Goal: Task Accomplishment & Management: Use online tool/utility

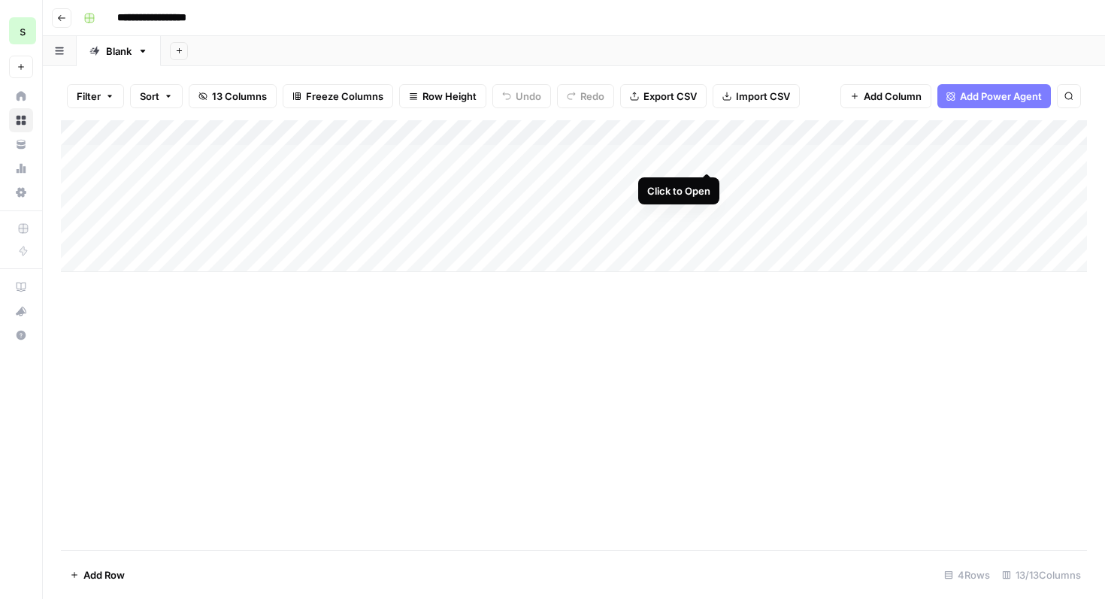
click at [705, 160] on div "Add Column" at bounding box center [574, 196] width 1026 height 152
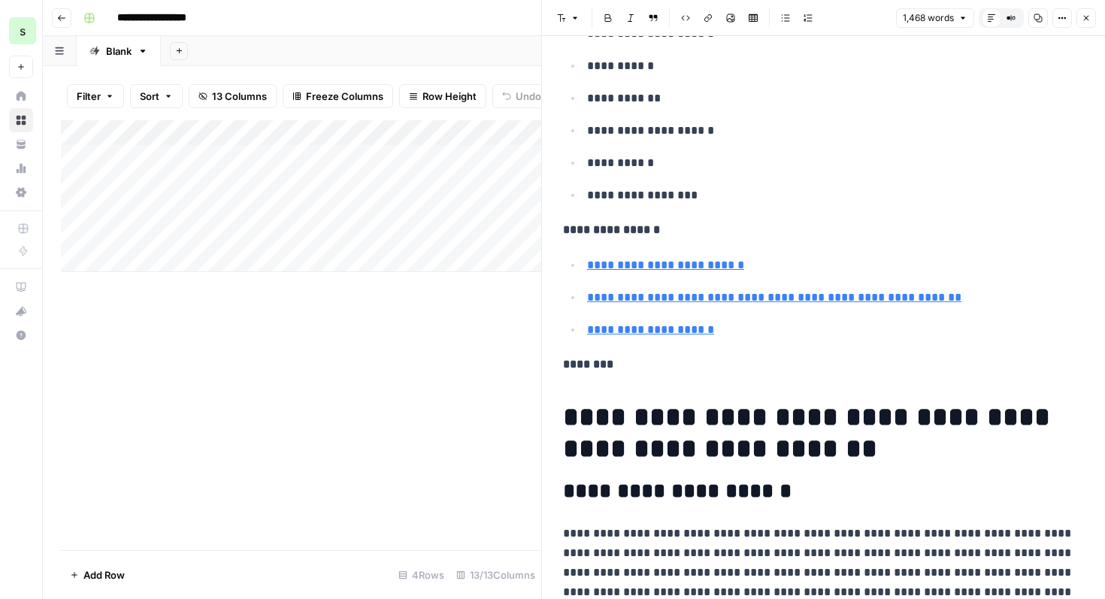
scroll to position [718, 0]
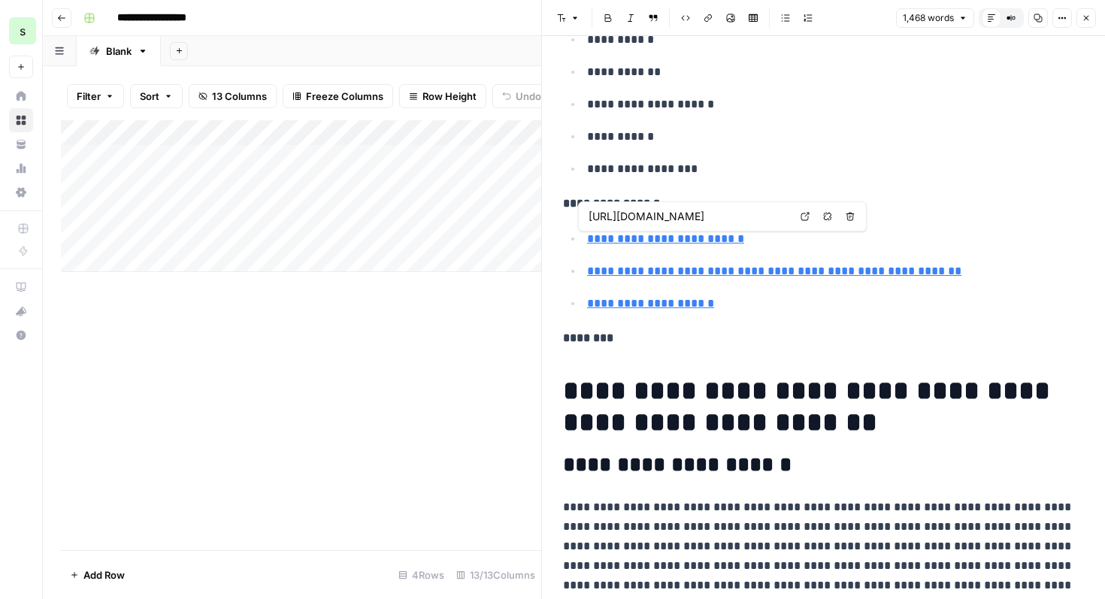
type input "[URL][DOMAIN_NAME]"
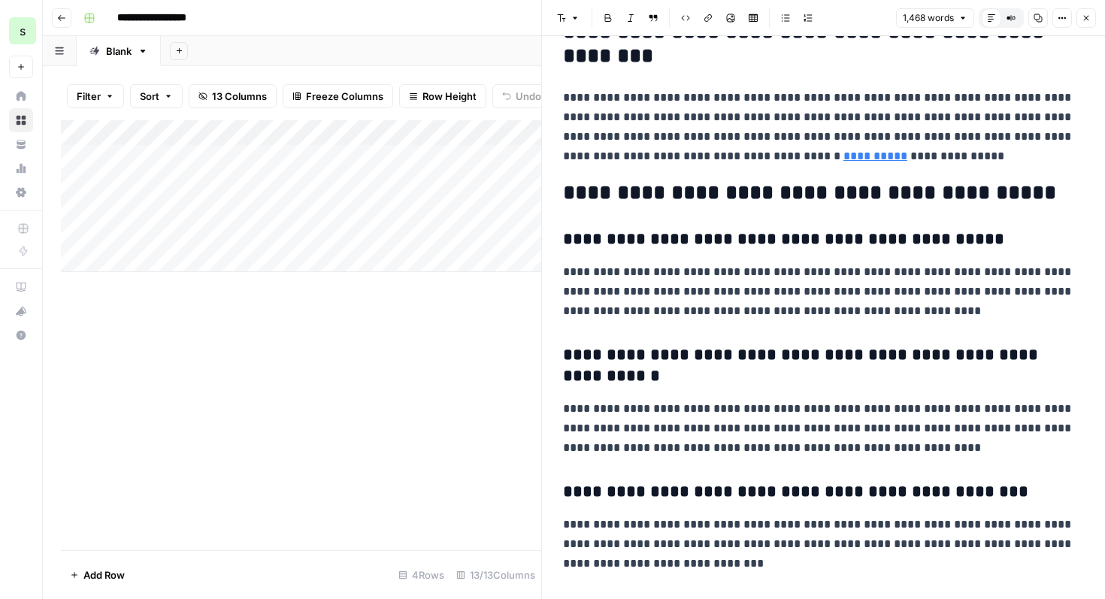
scroll to position [4669, 0]
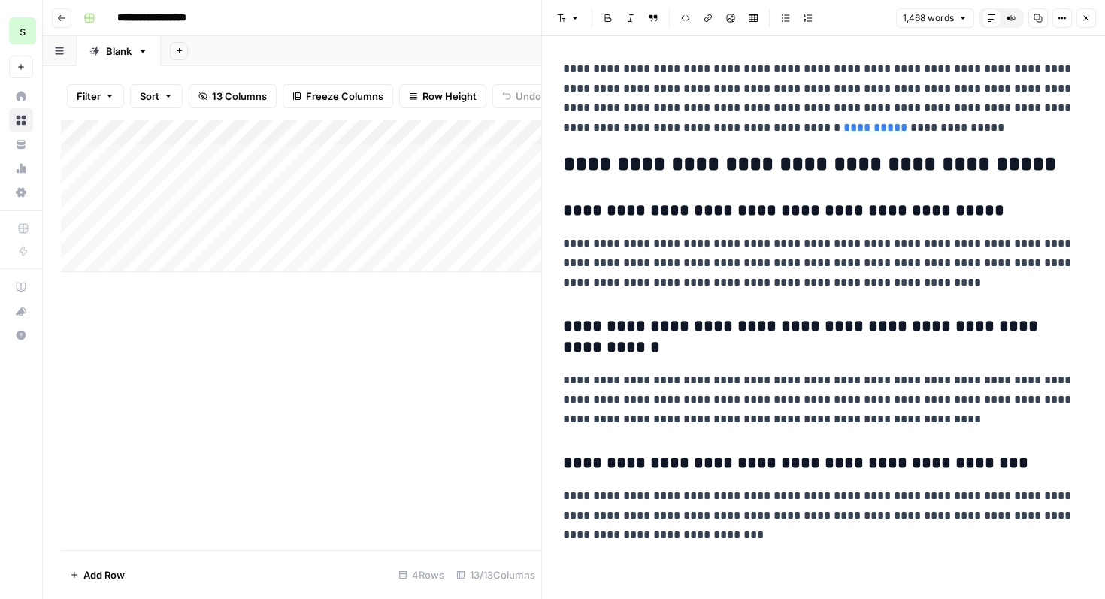
click at [1080, 19] on button "Close" at bounding box center [1086, 18] width 20 height 20
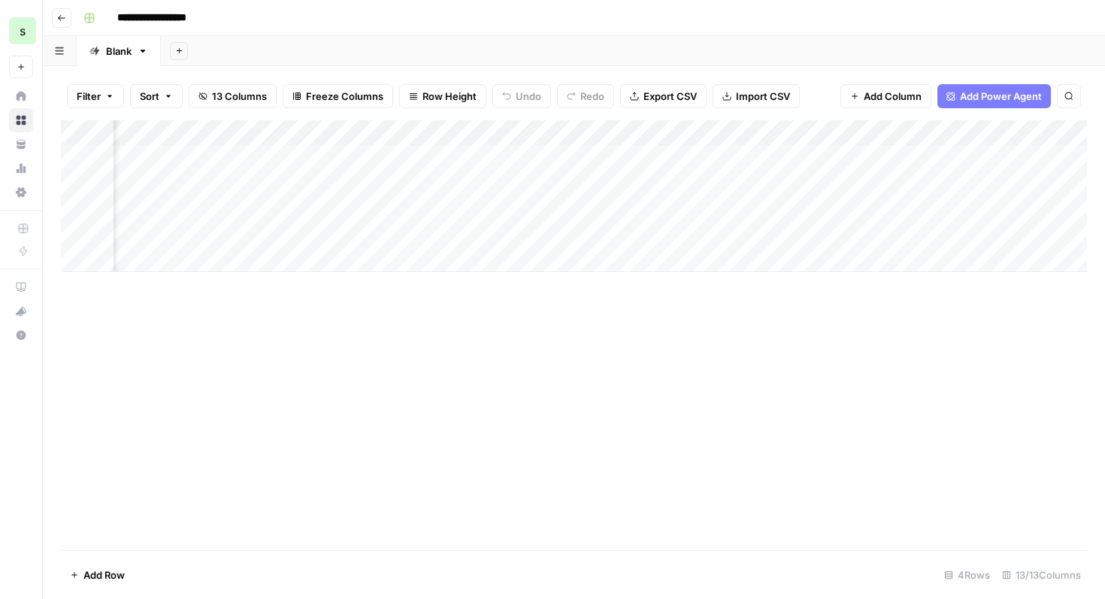
scroll to position [0, 201]
click at [774, 156] on div "Add Column" at bounding box center [574, 196] width 1026 height 152
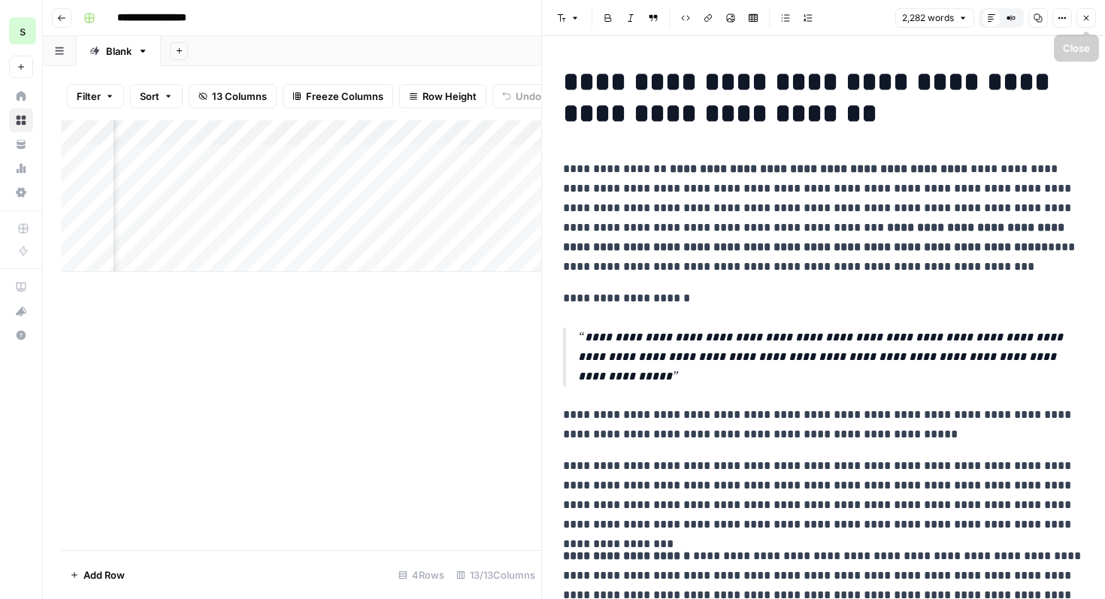
click at [1088, 14] on icon "button" at bounding box center [1085, 18] width 9 height 9
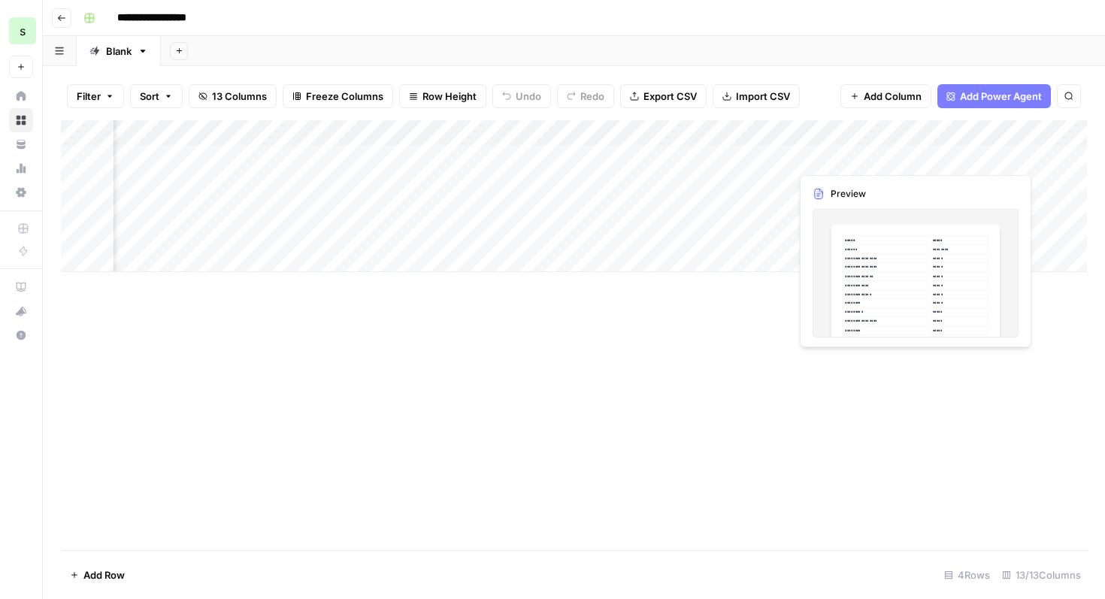
scroll to position [0, 514]
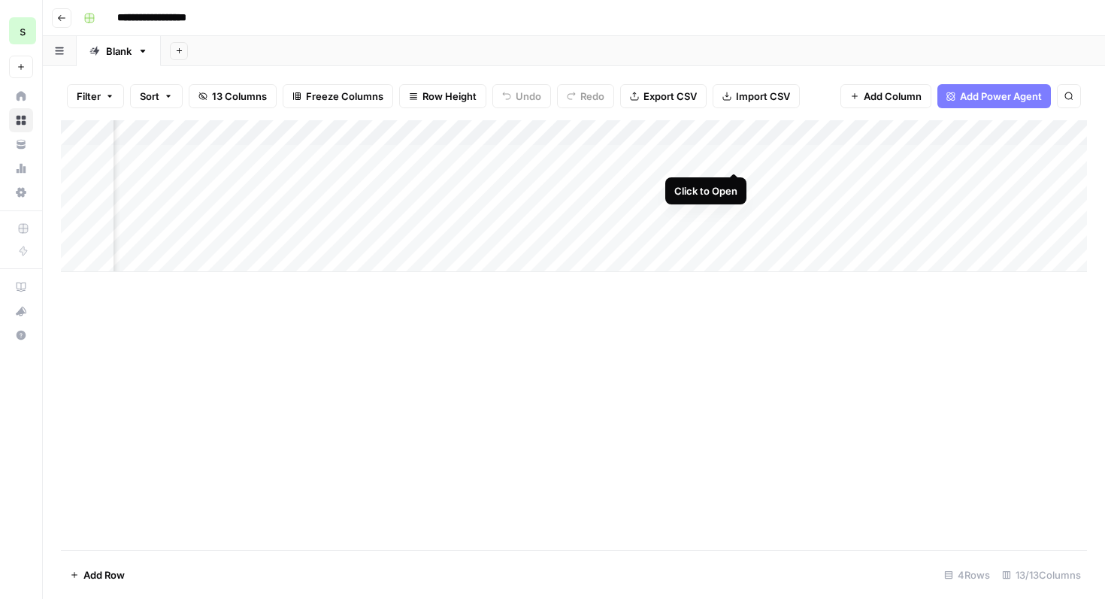
click at [733, 158] on div "Add Column" at bounding box center [574, 196] width 1026 height 152
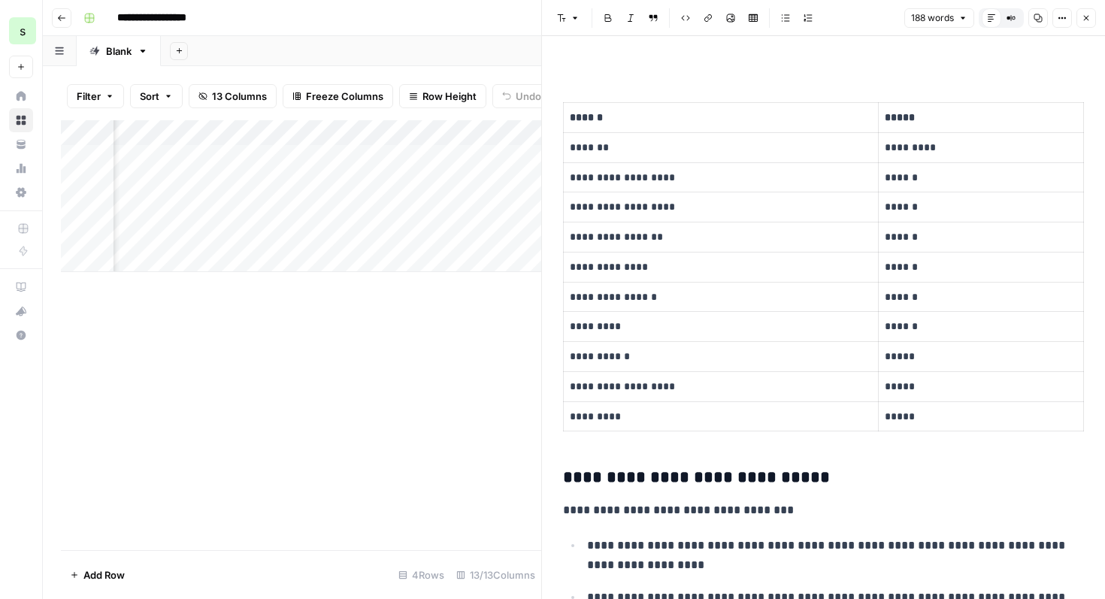
click at [1088, 19] on icon "button" at bounding box center [1085, 18] width 9 height 9
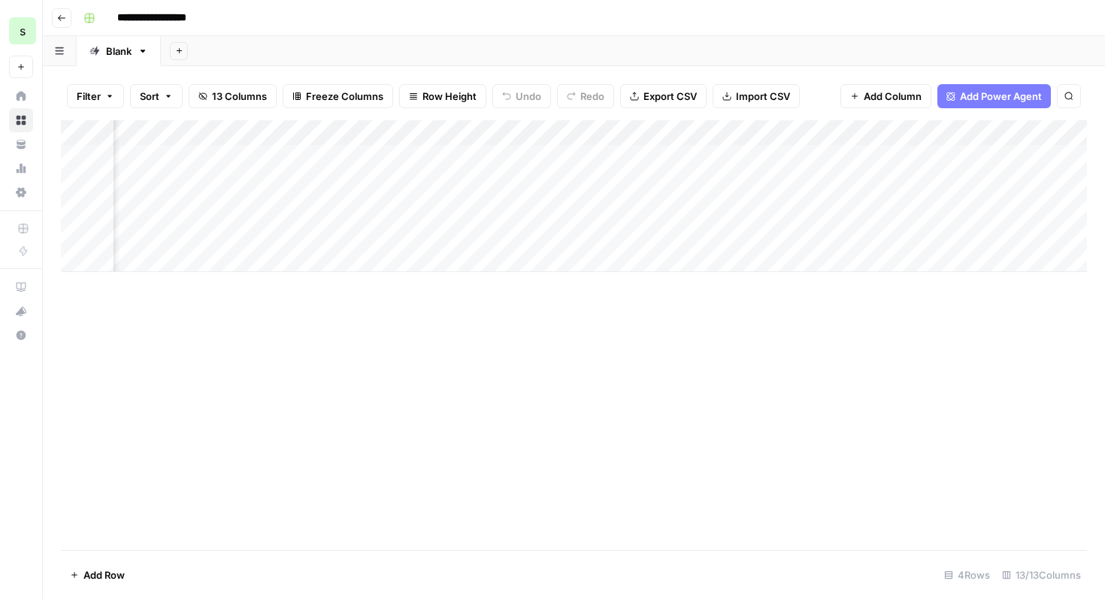
click at [1022, 92] on span "Add Power Agent" at bounding box center [1001, 96] width 82 height 15
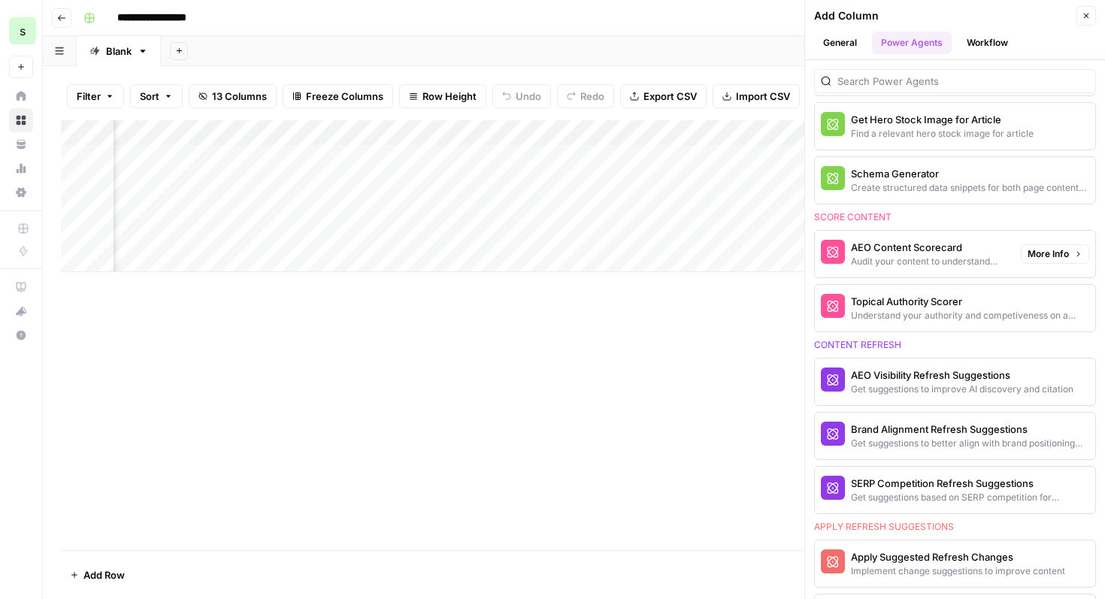
scroll to position [615, 0]
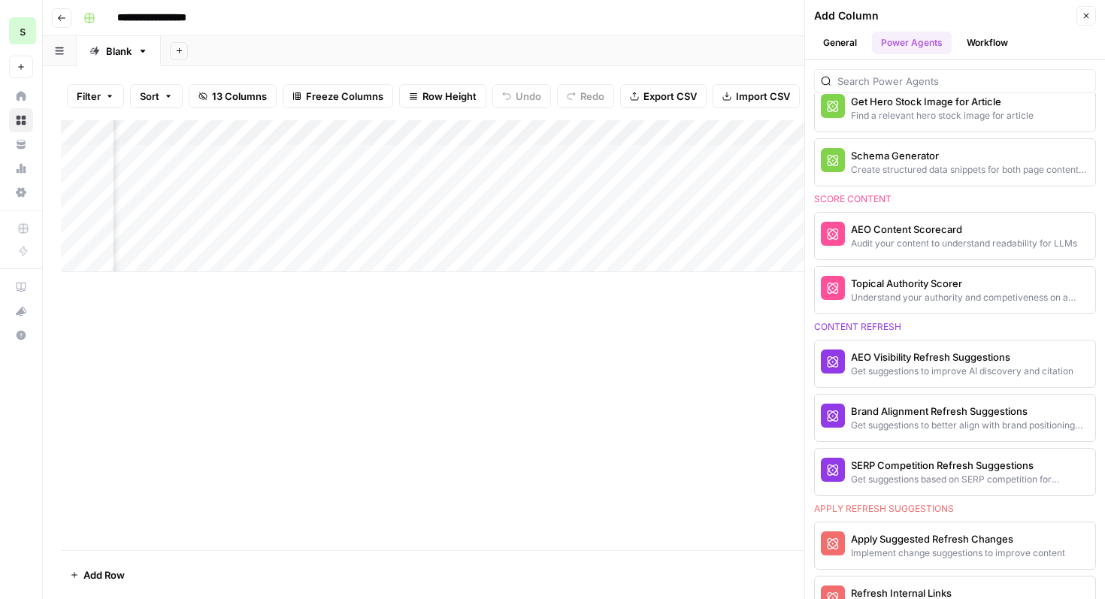
click at [1090, 20] on button "Close" at bounding box center [1086, 16] width 20 height 20
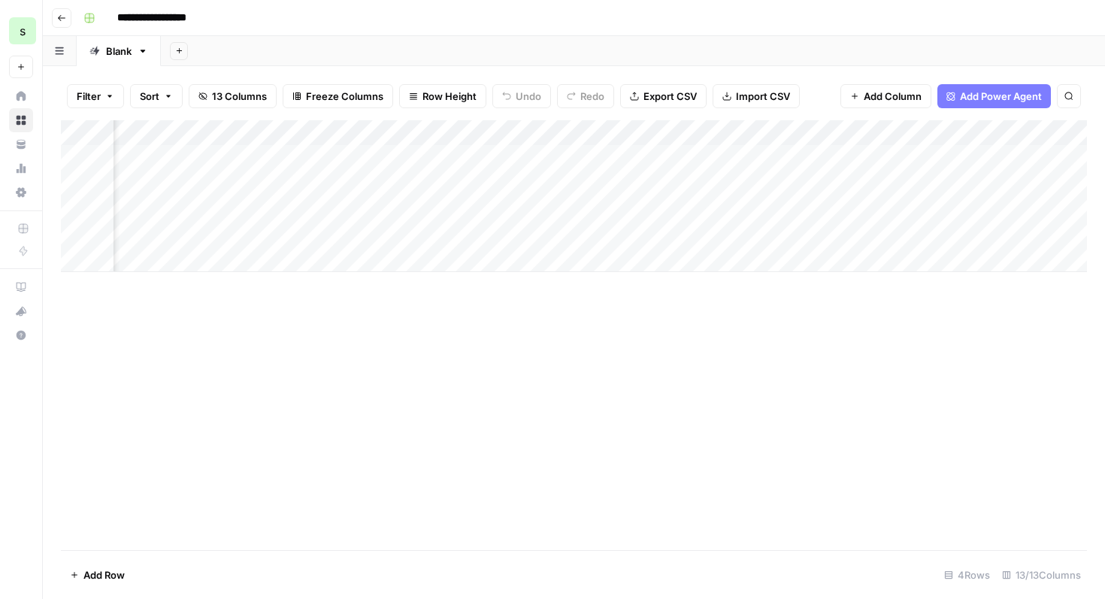
click at [732, 160] on div "Add Column" at bounding box center [574, 196] width 1026 height 152
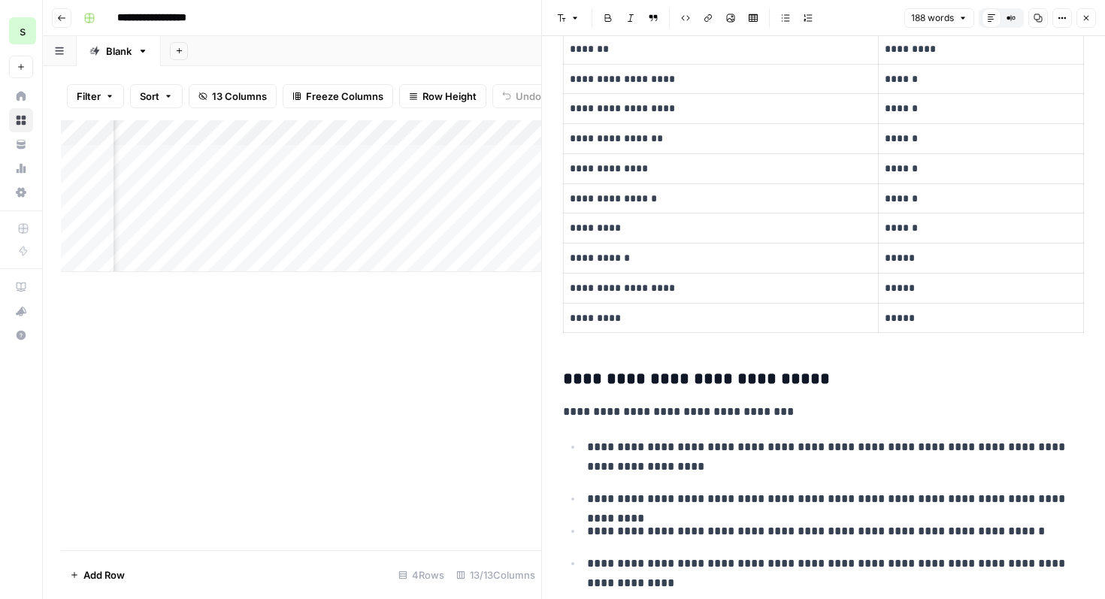
scroll to position [147, 0]
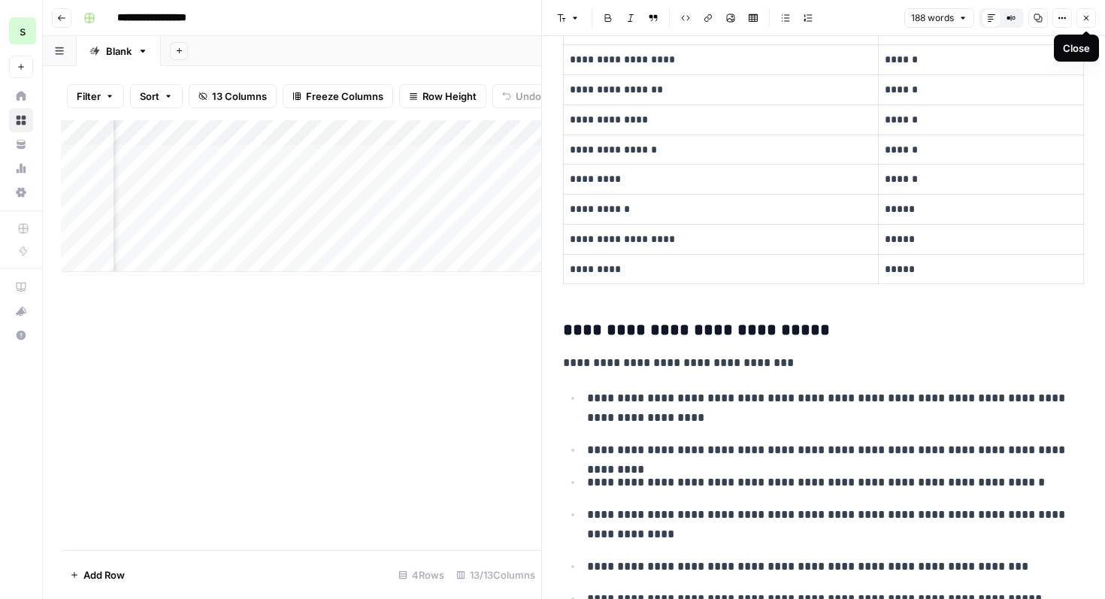
click at [1087, 21] on icon "button" at bounding box center [1085, 18] width 9 height 9
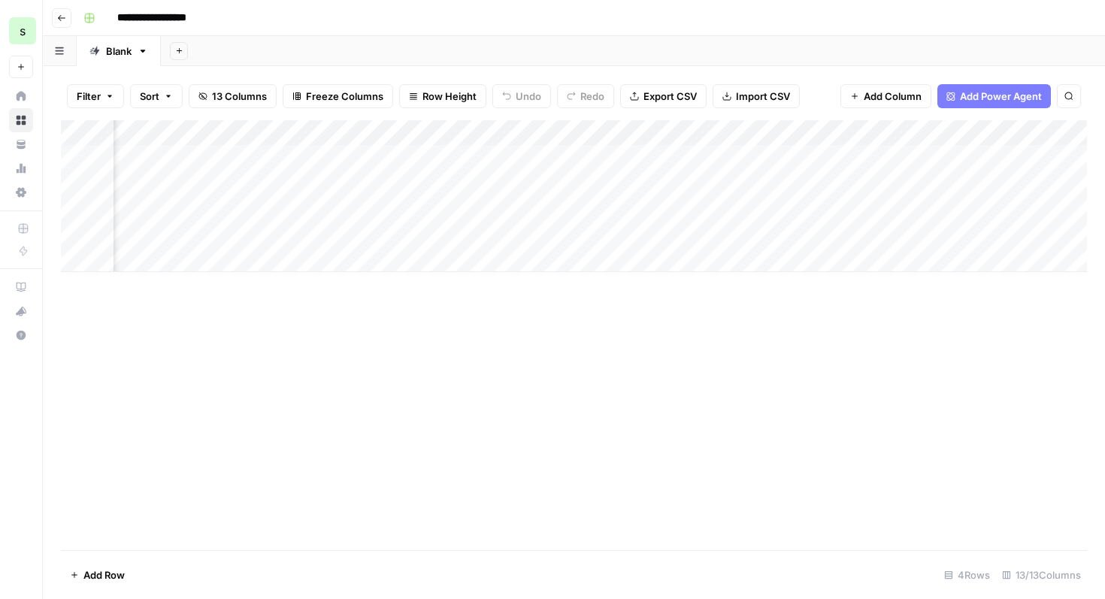
click at [841, 159] on div "Add Column" at bounding box center [574, 196] width 1026 height 152
click at [1064, 98] on icon "button" at bounding box center [1068, 96] width 9 height 9
click at [810, 262] on div "Add Column" at bounding box center [574, 196] width 1026 height 152
click at [772, 343] on div "Add Column Type to search" at bounding box center [574, 335] width 1026 height 430
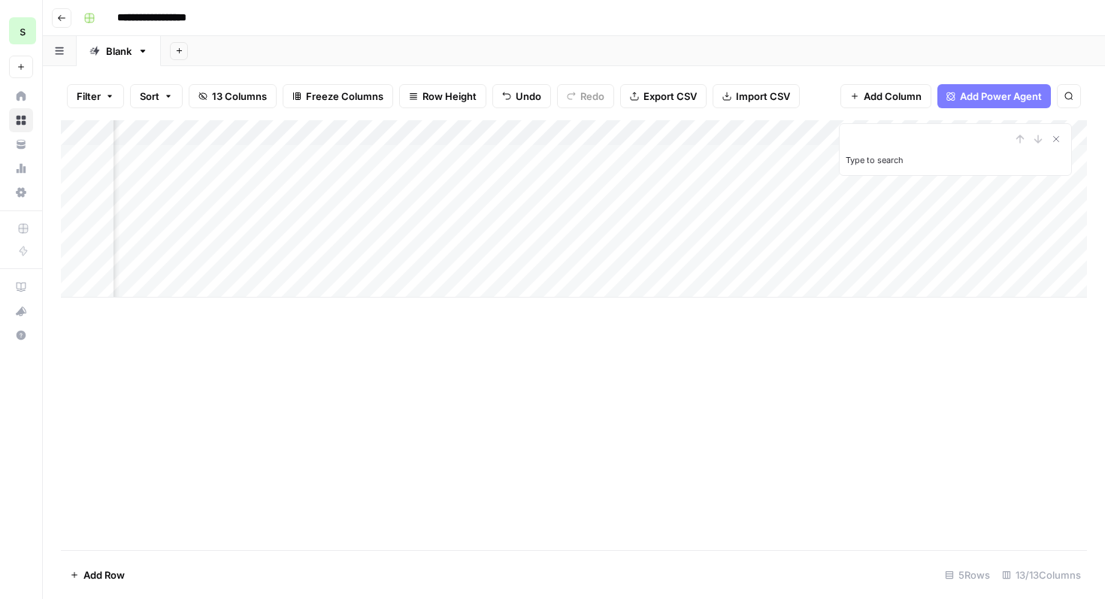
click at [824, 74] on div "Filter Sort 13 Columns Freeze Columns Row Height Undo Redo Export CSV Import CS…" at bounding box center [574, 96] width 1026 height 48
click at [887, 97] on span "Add Column" at bounding box center [892, 96] width 58 height 15
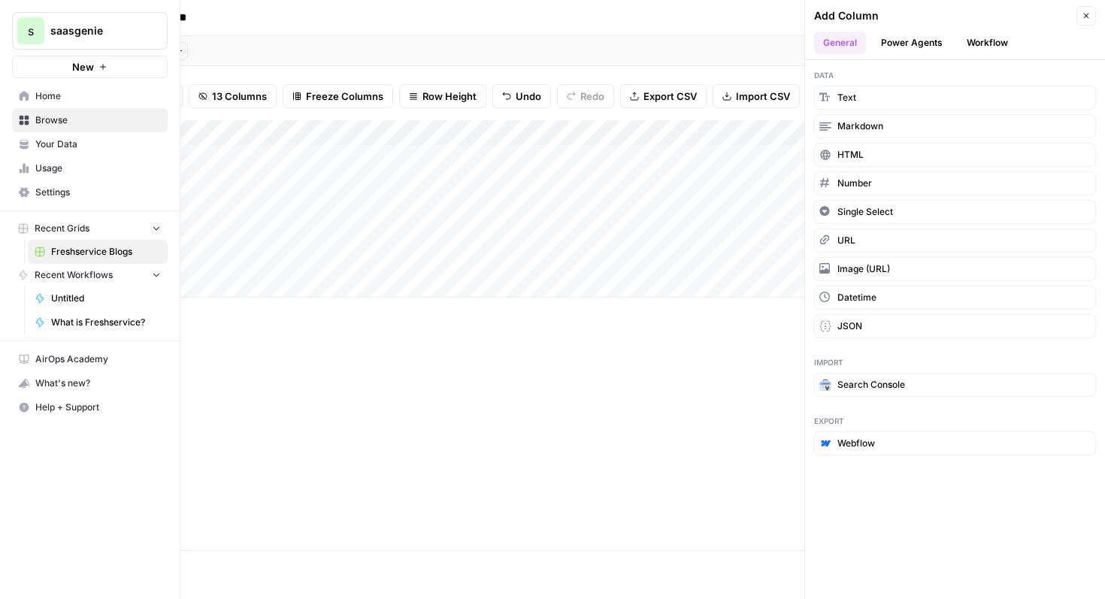
click at [77, 94] on span "Home" at bounding box center [97, 96] width 125 height 14
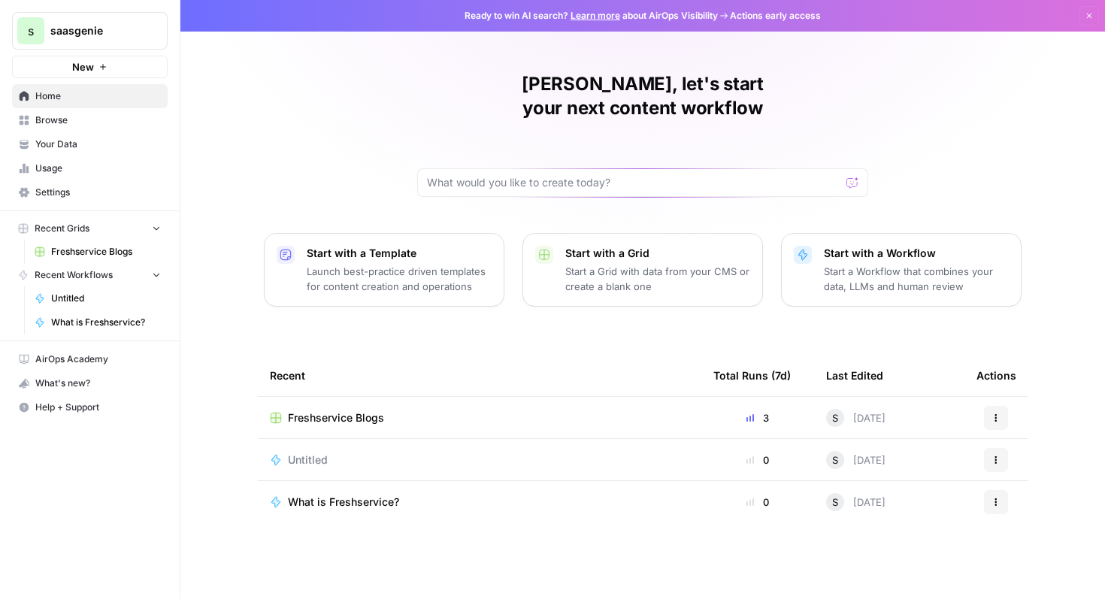
click at [102, 173] on span "Usage" at bounding box center [97, 169] width 125 height 14
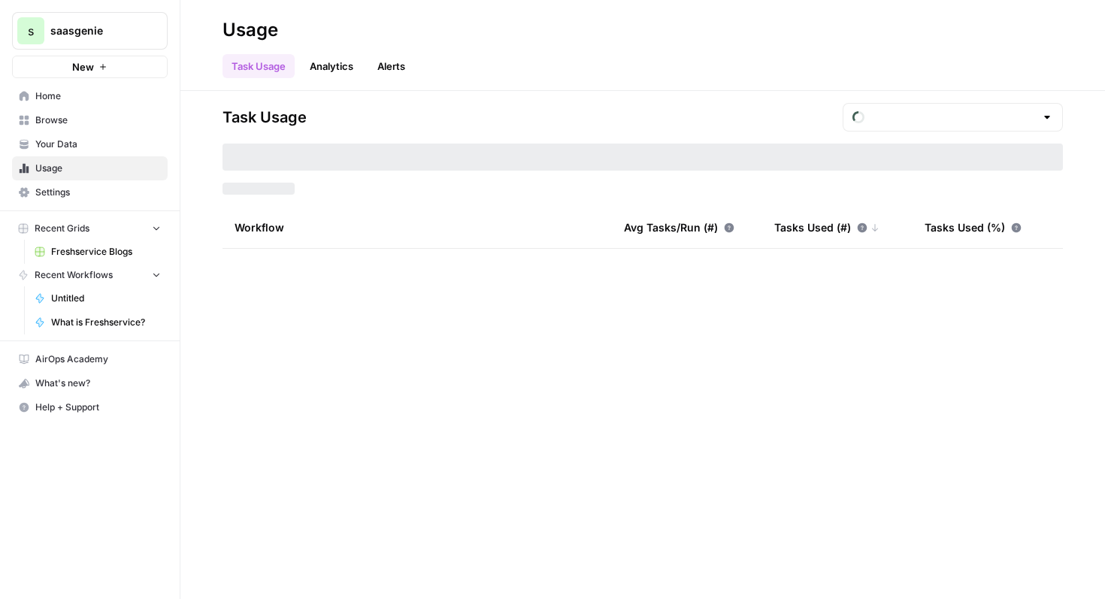
type input "August Included Tasks"
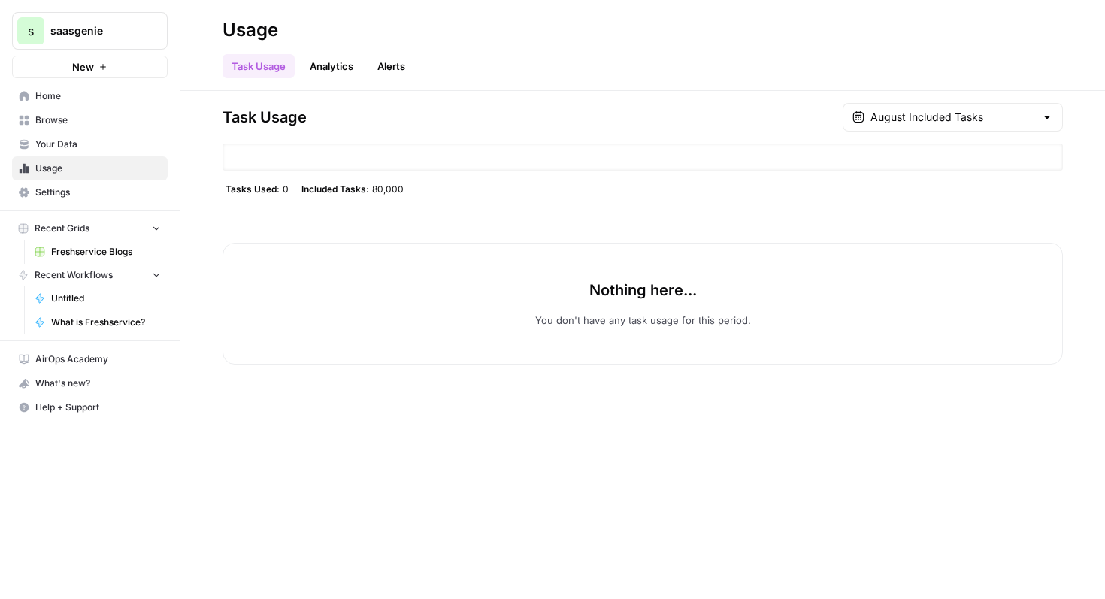
click at [337, 66] on link "Analytics" at bounding box center [332, 66] width 62 height 24
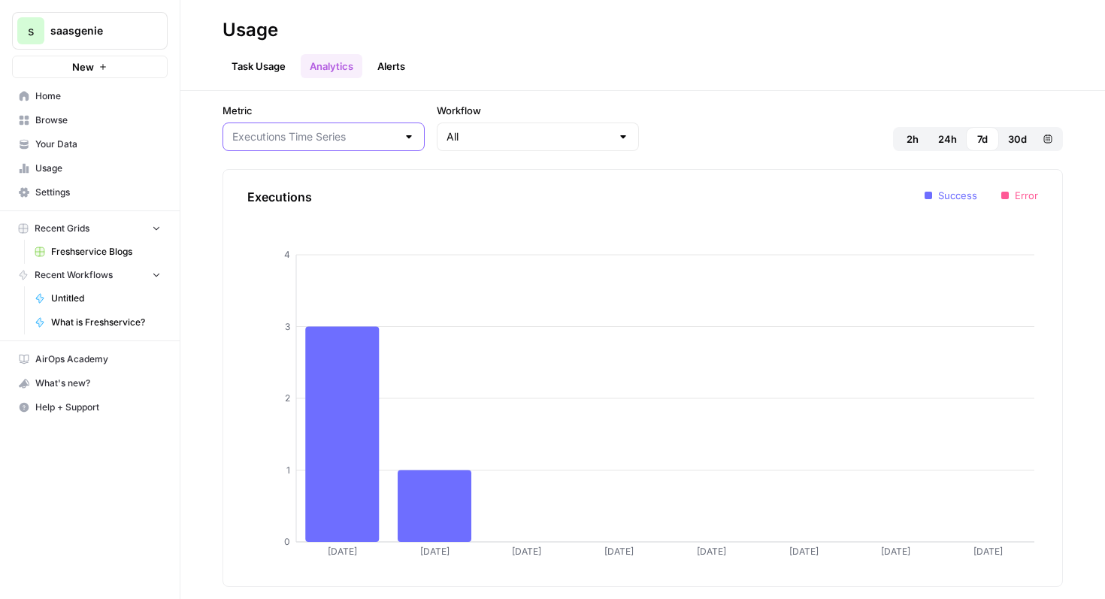
click at [340, 137] on input "Metric" at bounding box center [314, 136] width 165 height 15
type input "Executions Time Series"
click at [617, 146] on div "Metric Executions Time Series Workflow All 2h 24h 7d 30d Custom range" at bounding box center [642, 127] width 840 height 48
click at [388, 71] on button "Alerts" at bounding box center [391, 66] width 46 height 24
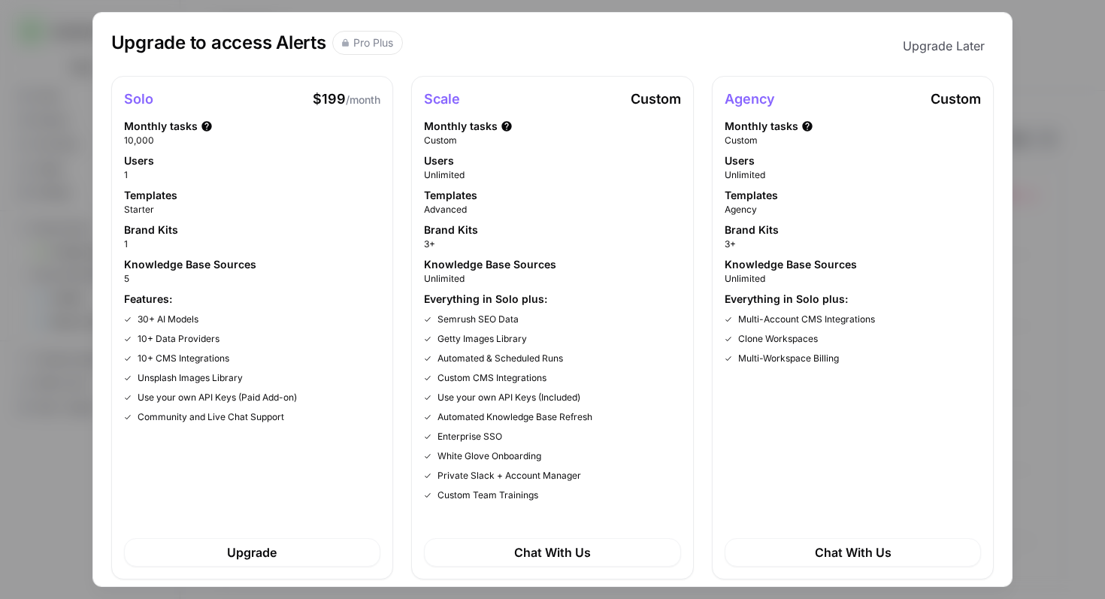
scroll to position [11, 0]
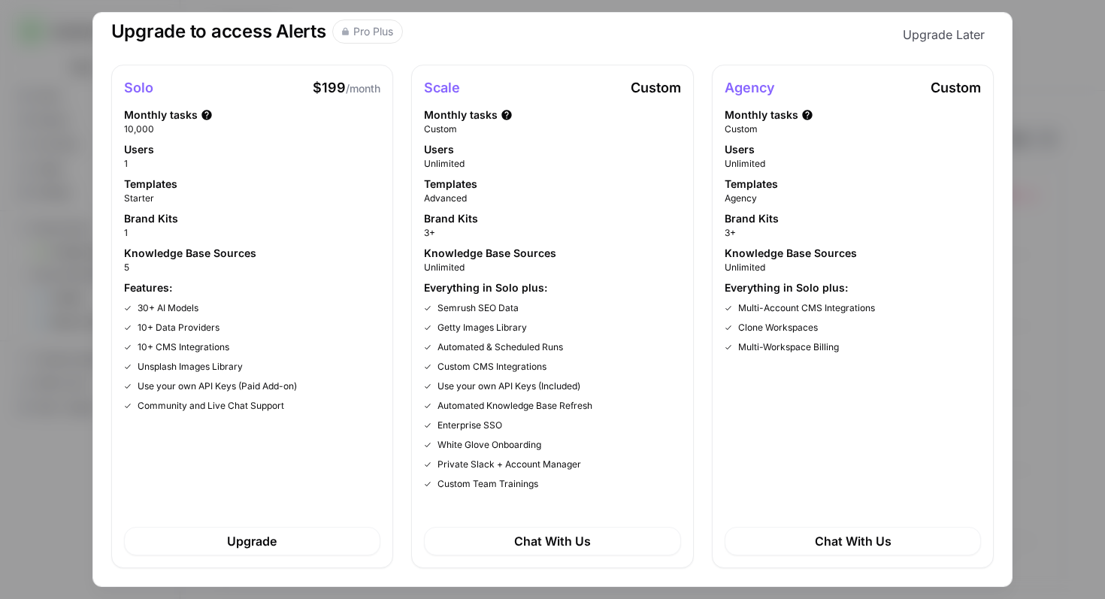
click at [1044, 64] on div "Upgrade to access Alerts Pro Plus Upgrade Later Solo $199 /month Monthly tasks …" at bounding box center [552, 299] width 1105 height 599
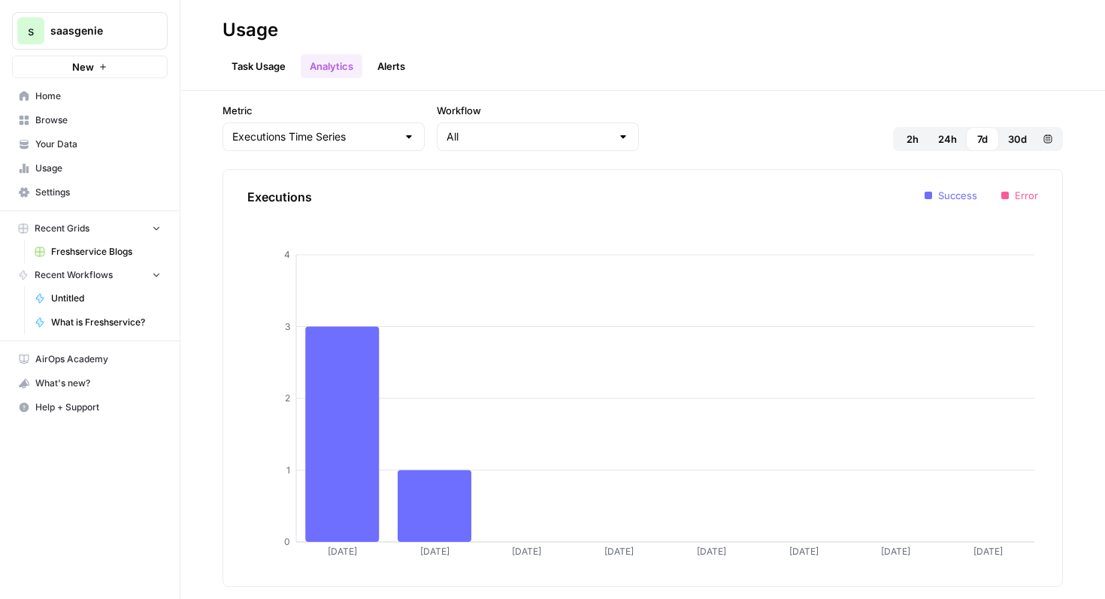
click at [396, 71] on button "Alerts" at bounding box center [391, 66] width 46 height 24
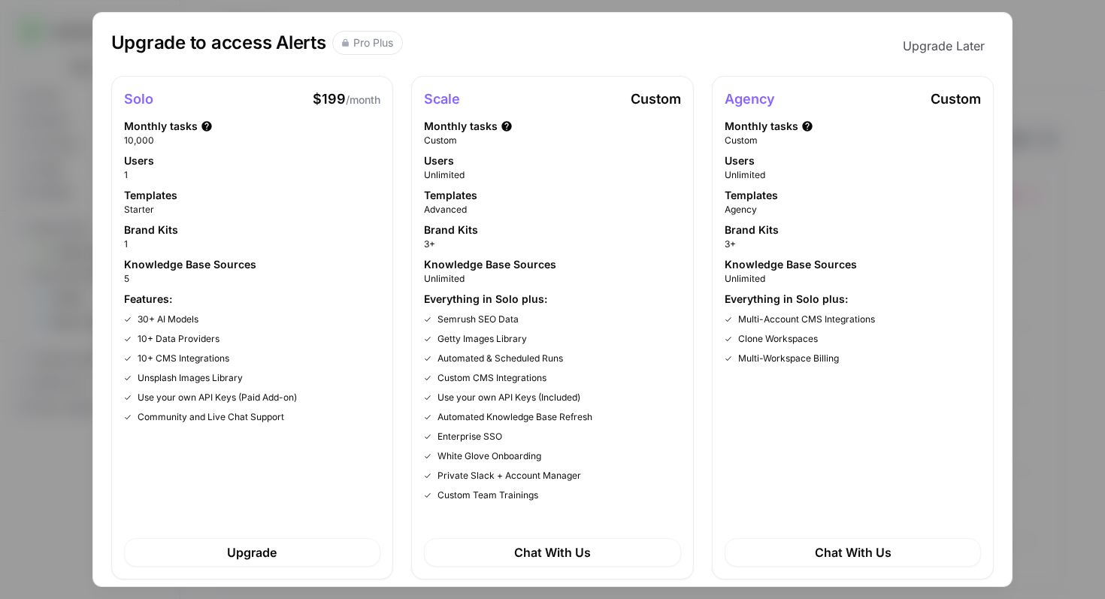
scroll to position [11, 0]
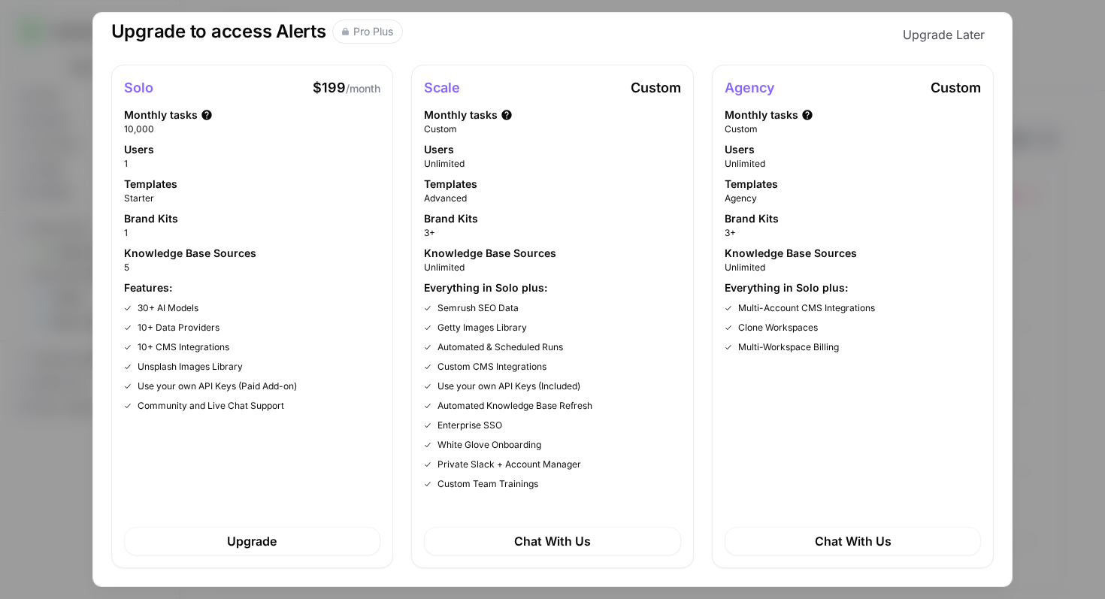
click at [1036, 156] on div "Upgrade to access Alerts Pro Plus Upgrade Later Solo $199 /month Monthly tasks …" at bounding box center [552, 299] width 1105 height 599
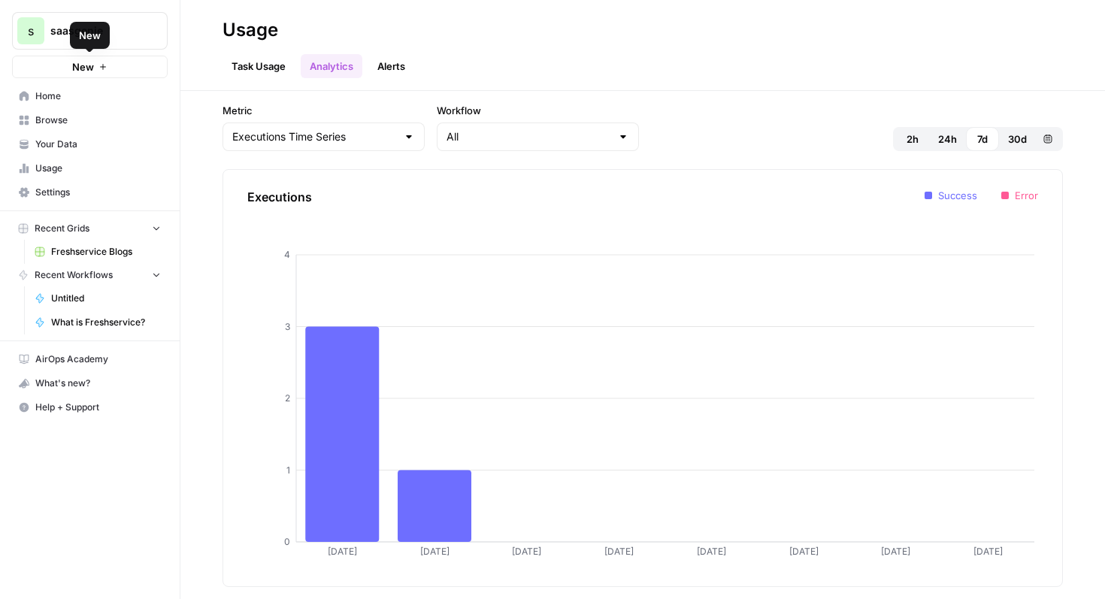
click at [83, 103] on link "Home" at bounding box center [90, 96] width 156 height 24
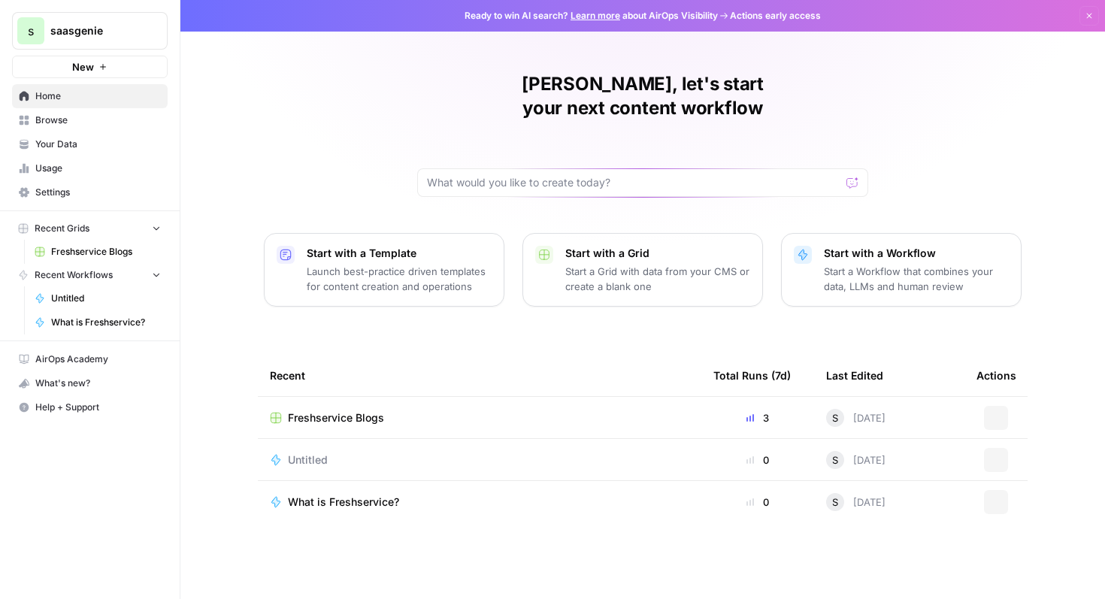
click at [83, 103] on link "Home" at bounding box center [90, 96] width 156 height 24
click at [115, 86] on link "Home" at bounding box center [90, 96] width 156 height 24
click at [114, 95] on span "Home" at bounding box center [97, 96] width 125 height 14
click at [106, 117] on span "Browse" at bounding box center [97, 120] width 125 height 14
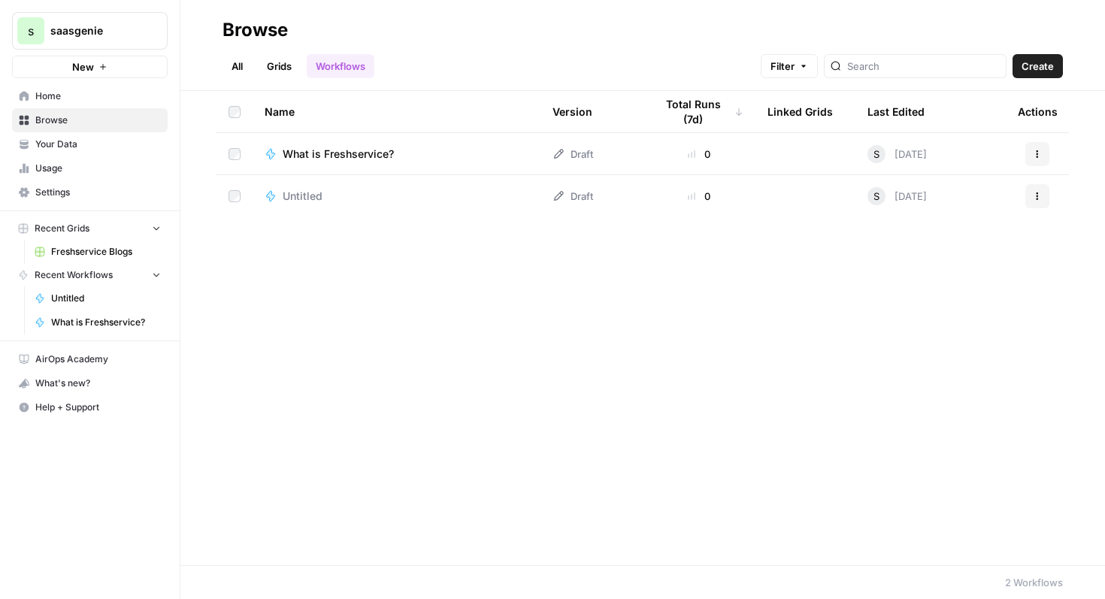
click at [1032, 69] on span "Create" at bounding box center [1037, 66] width 32 height 15
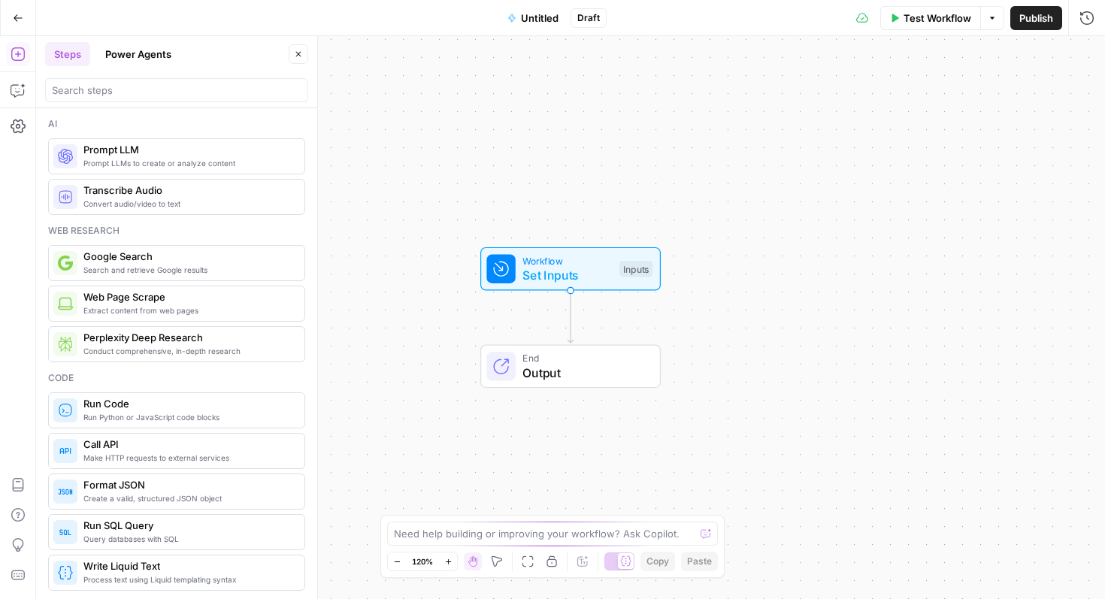
click at [2, 22] on div "Go Back" at bounding box center [18, 17] width 36 height 35
click at [10, 19] on button "Go Back" at bounding box center [18, 18] width 27 height 27
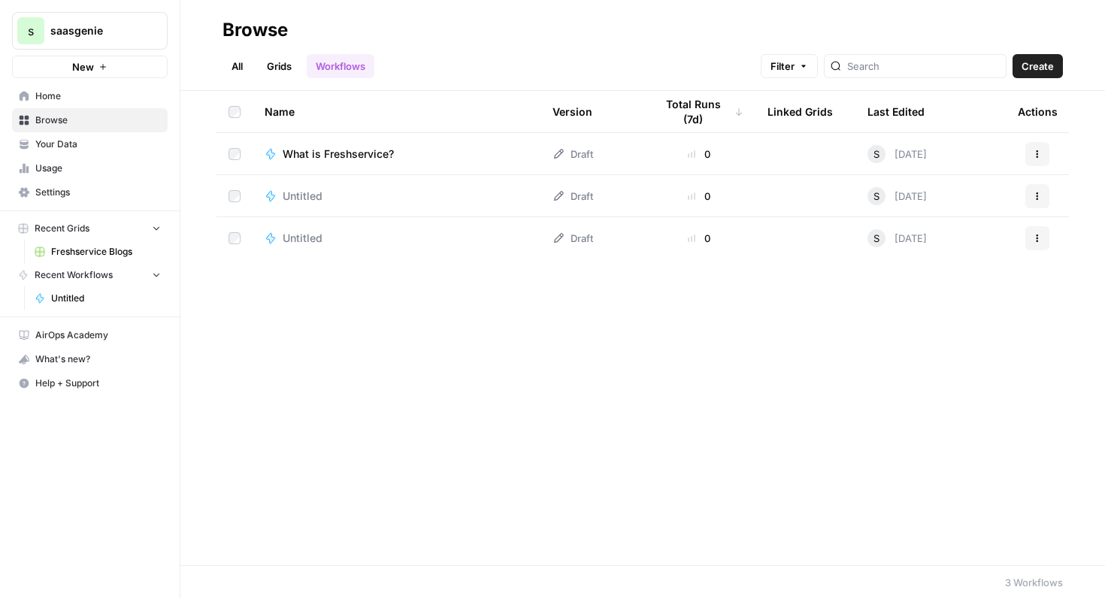
click at [82, 66] on span "New" at bounding box center [83, 66] width 22 height 15
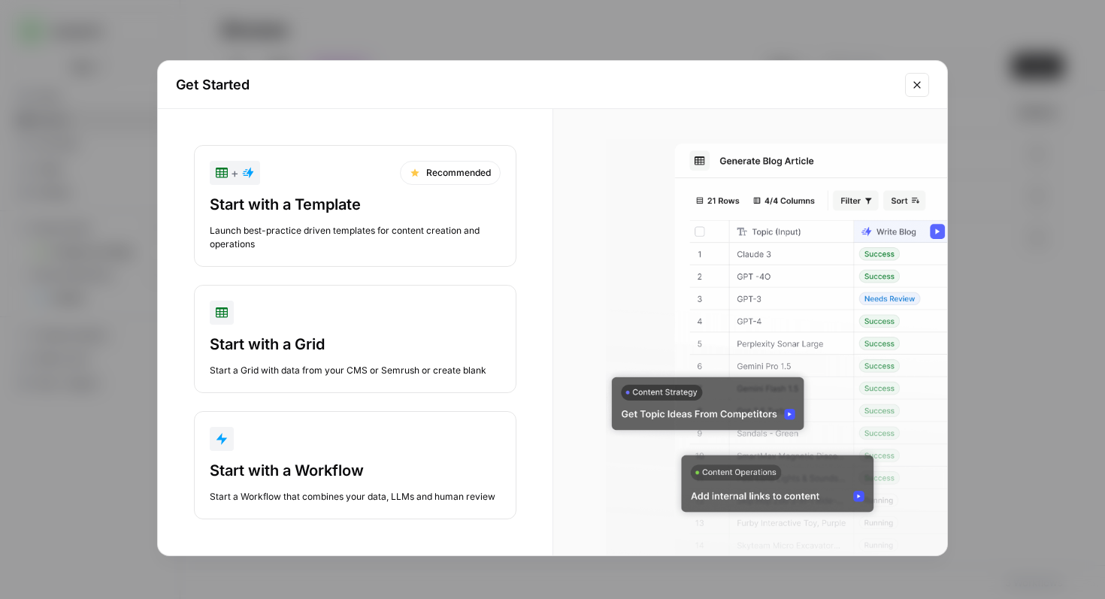
click at [323, 219] on div "Start with a Template Launch best-practice driven templates for content creatio…" at bounding box center [355, 222] width 291 height 57
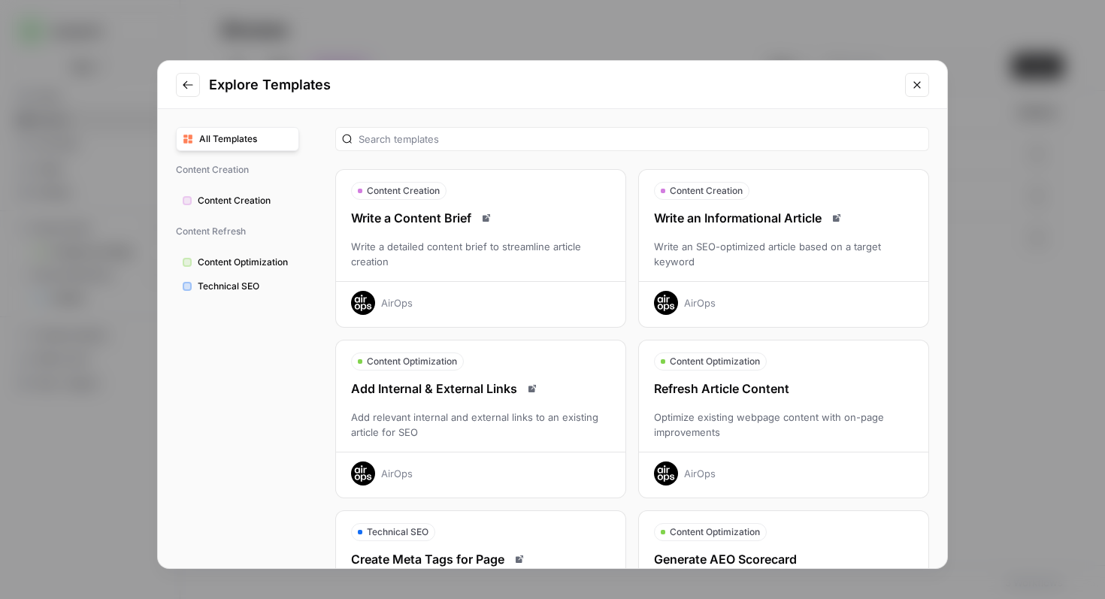
click at [262, 290] on span "Technical SEO" at bounding box center [245, 287] width 95 height 14
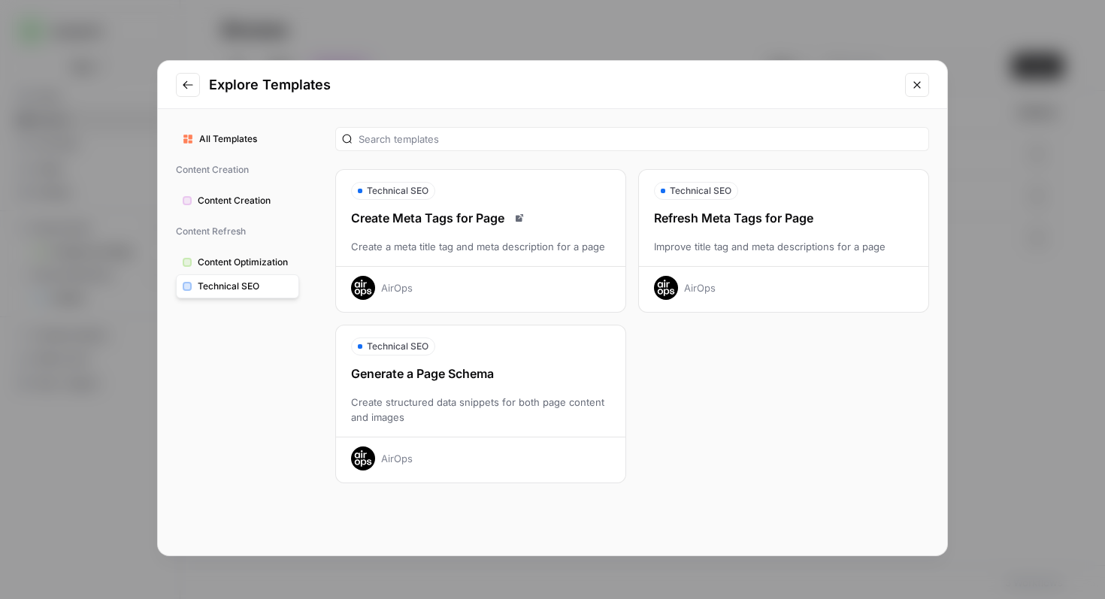
click at [260, 204] on span "Content Creation" at bounding box center [245, 201] width 95 height 14
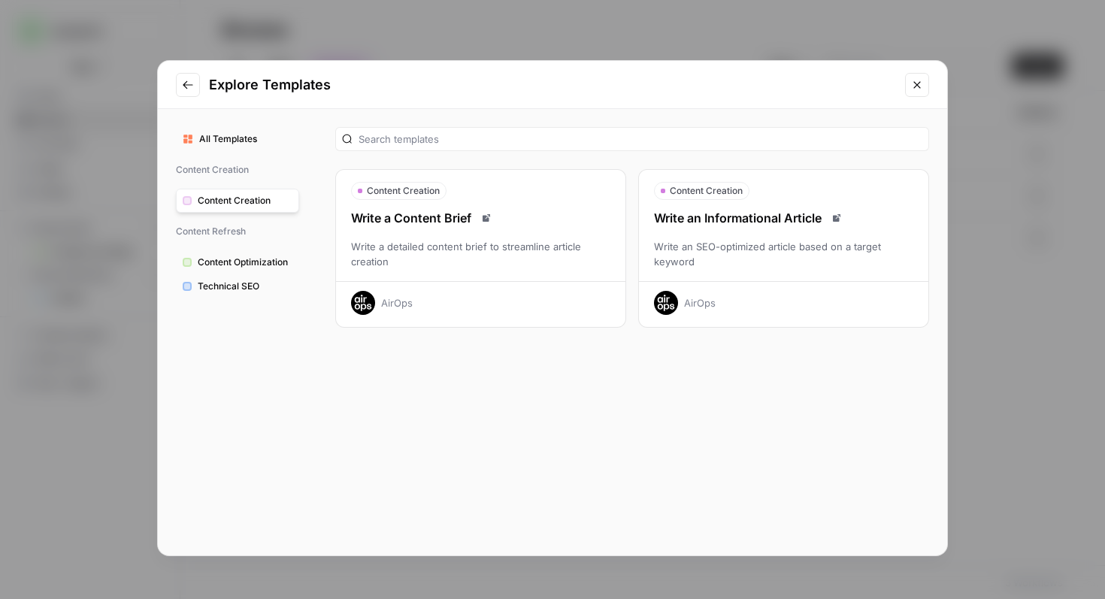
click at [244, 130] on button "All Templates" at bounding box center [237, 139] width 123 height 24
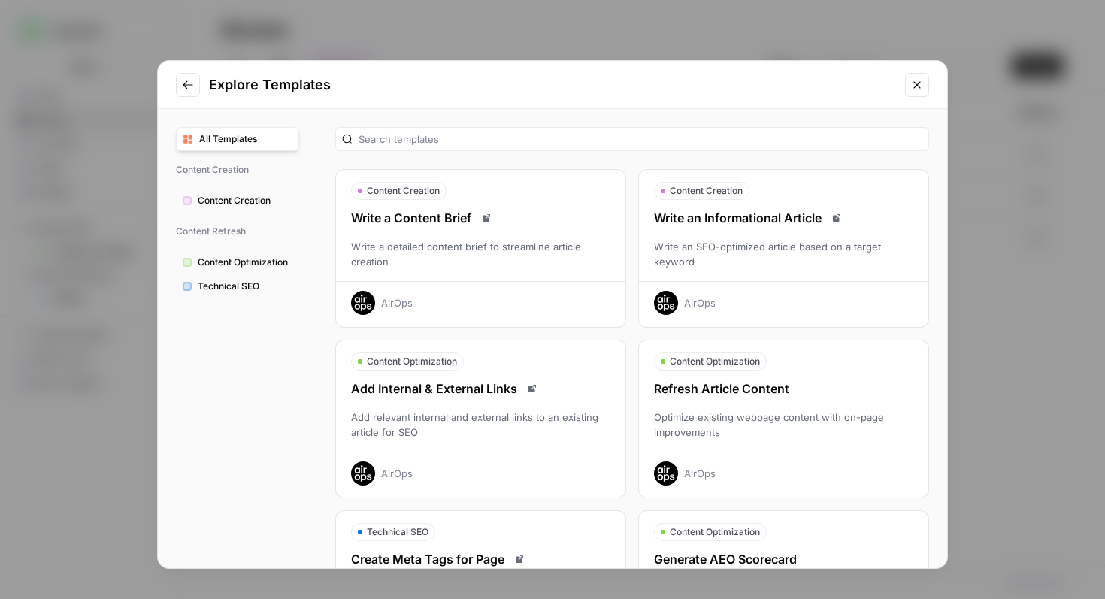
click at [756, 243] on div "Write an SEO-optimized article based on a target keyword" at bounding box center [783, 254] width 289 height 30
